Goal: Task Accomplishment & Management: Use online tool/utility

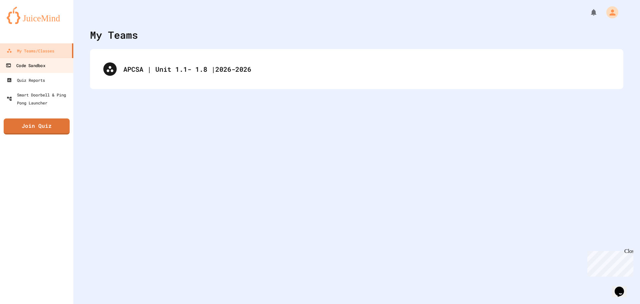
click at [49, 67] on link "Code Sandbox" at bounding box center [37, 65] width 76 height 15
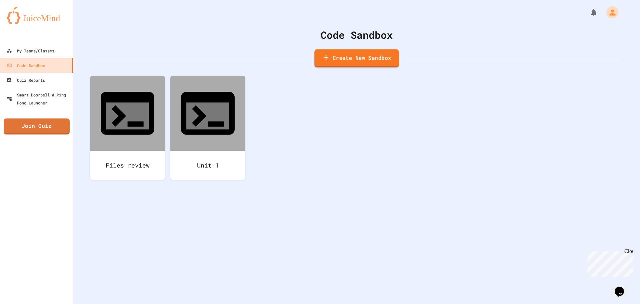
click at [356, 57] on link "Create New Sandbox" at bounding box center [356, 58] width 85 height 18
drag, startPoint x: 285, startPoint y: 77, endPoint x: 287, endPoint y: 81, distance: 4.2
drag, startPoint x: 288, startPoint y: 83, endPoint x: 148, endPoint y: 61, distance: 141.7
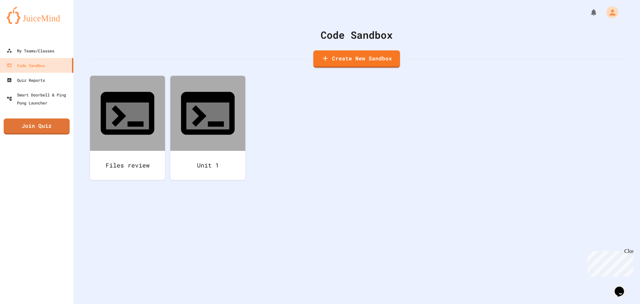
drag, startPoint x: 265, startPoint y: 83, endPoint x: 134, endPoint y: 53, distance: 134.9
type input "**********"
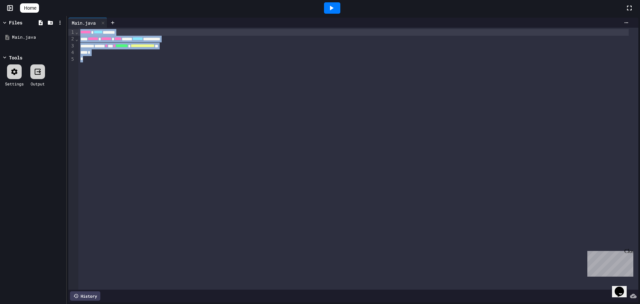
drag, startPoint x: 124, startPoint y: 73, endPoint x: 68, endPoint y: -20, distance: 108.5
click at [68, 0] on html "**********" at bounding box center [320, 152] width 640 height 304
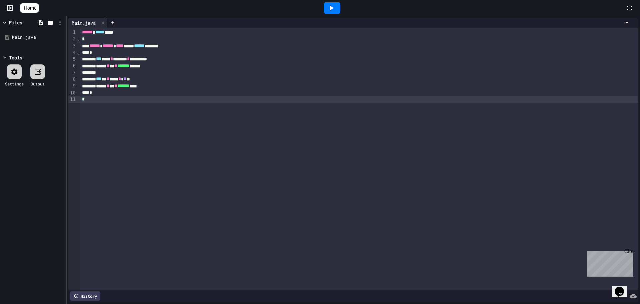
click at [333, 5] on icon at bounding box center [331, 8] width 8 height 8
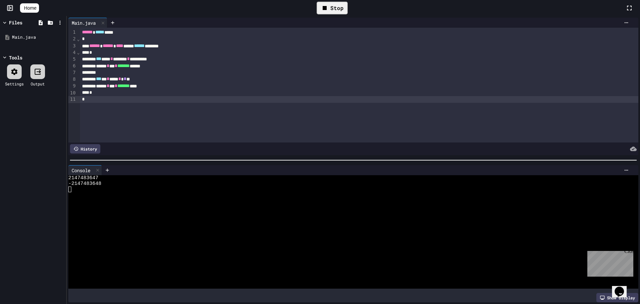
drag, startPoint x: 117, startPoint y: 98, endPoint x: 114, endPoint y: 96, distance: 3.5
click at [117, 98] on div "*" at bounding box center [359, 99] width 558 height 7
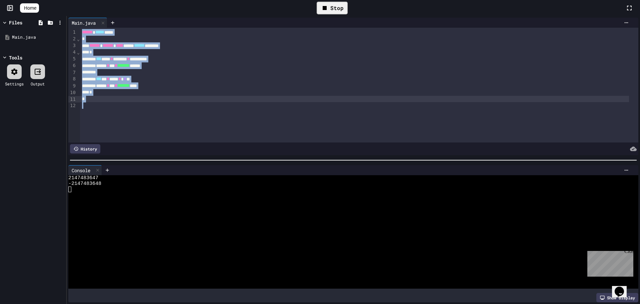
drag, startPoint x: 88, startPoint y: 104, endPoint x: 62, endPoint y: -23, distance: 129.3
click at [62, 0] on html "**********" at bounding box center [320, 152] width 640 height 304
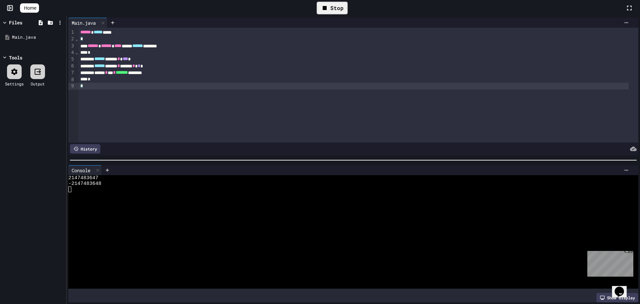
click at [326, 10] on icon at bounding box center [325, 8] width 8 height 8
click at [326, 10] on div at bounding box center [332, 8] width 23 height 18
click at [334, 8] on icon at bounding box center [332, 8] width 4 height 5
click at [36, 8] on span "Home" at bounding box center [30, 8] width 12 height 7
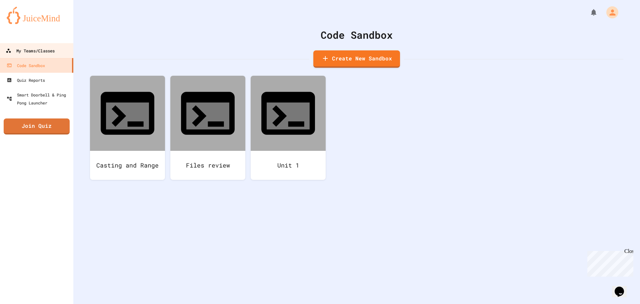
click at [45, 53] on div "My Teams/Classes" at bounding box center [30, 51] width 49 height 8
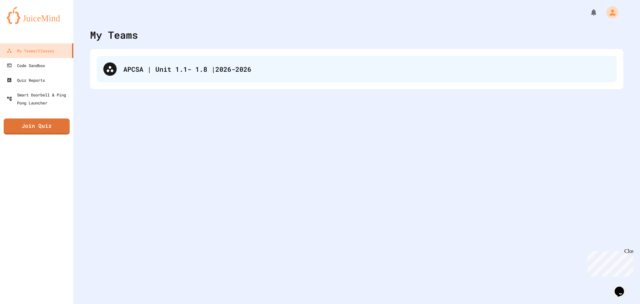
click at [168, 59] on div "APCSA | Unit 1.1- 1.8 |2026-2026" at bounding box center [357, 69] width 520 height 27
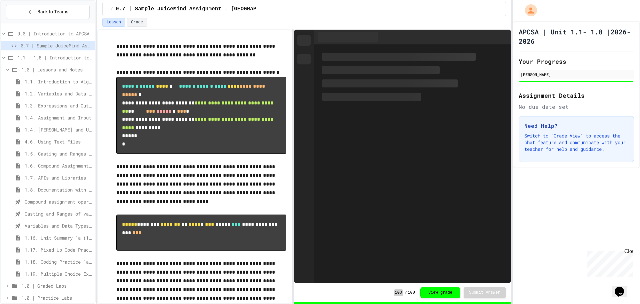
scroll to position [7, 0]
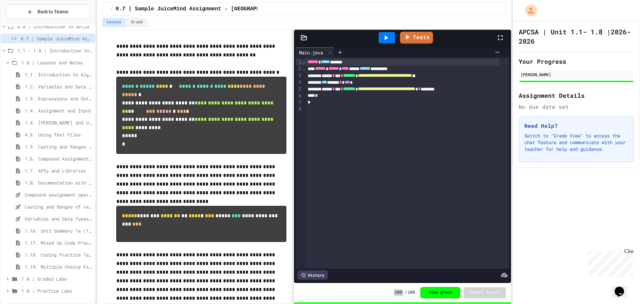
click at [43, 281] on span "1.0 | Graded Labs" at bounding box center [56, 278] width 71 height 7
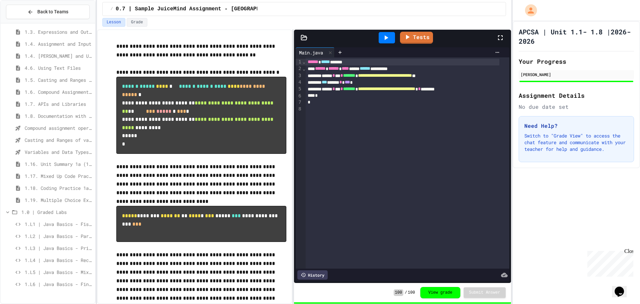
scroll to position [79, 0]
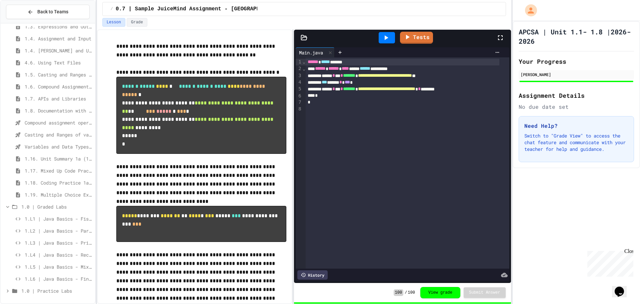
click at [55, 220] on span "1.L1 | Java Basics - Fish Lab" at bounding box center [59, 218] width 68 height 7
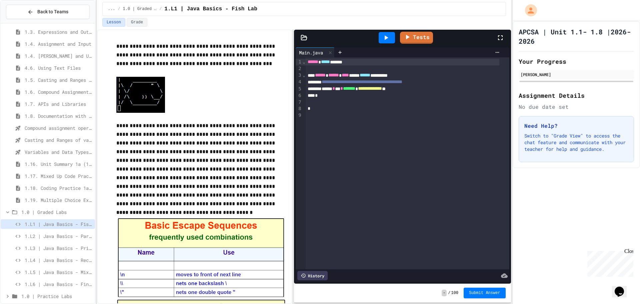
click at [391, 36] on div at bounding box center [387, 37] width 16 height 11
